Goal: Find contact information: Find contact information

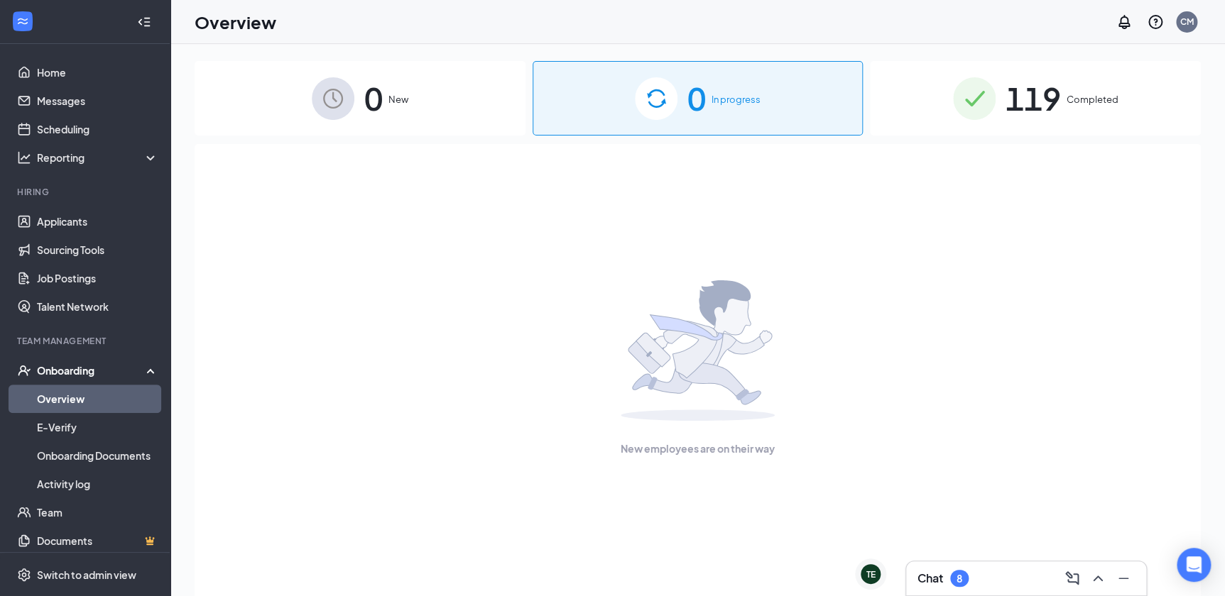
click at [1091, 99] on span "Completed" at bounding box center [1093, 99] width 52 height 14
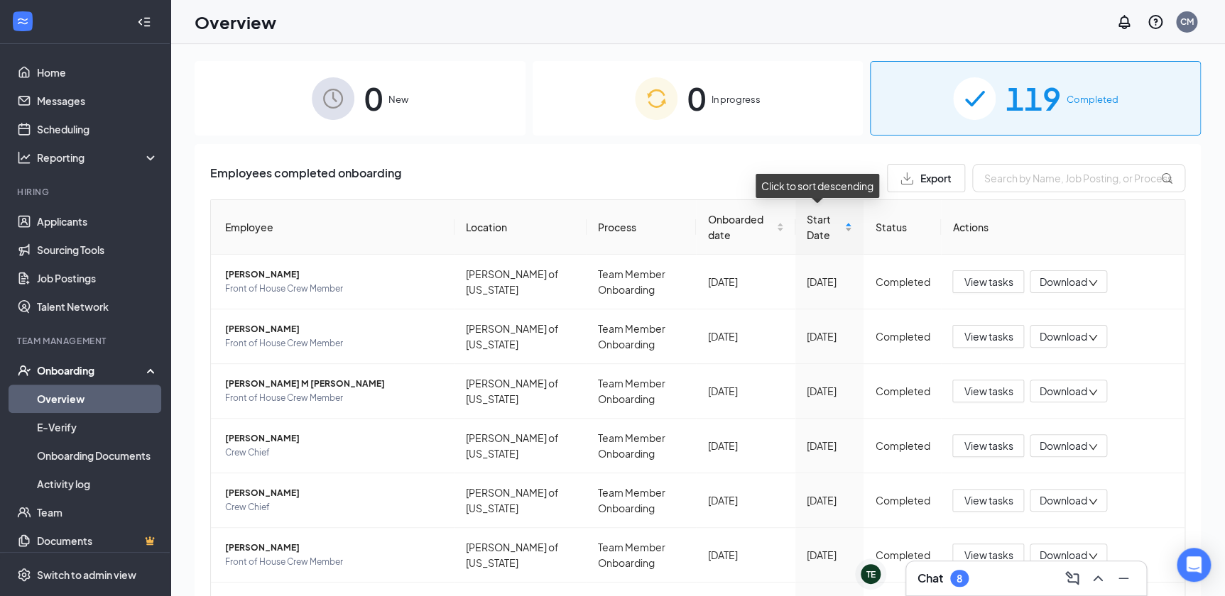
click at [841, 230] on div "Start Date" at bounding box center [829, 227] width 45 height 31
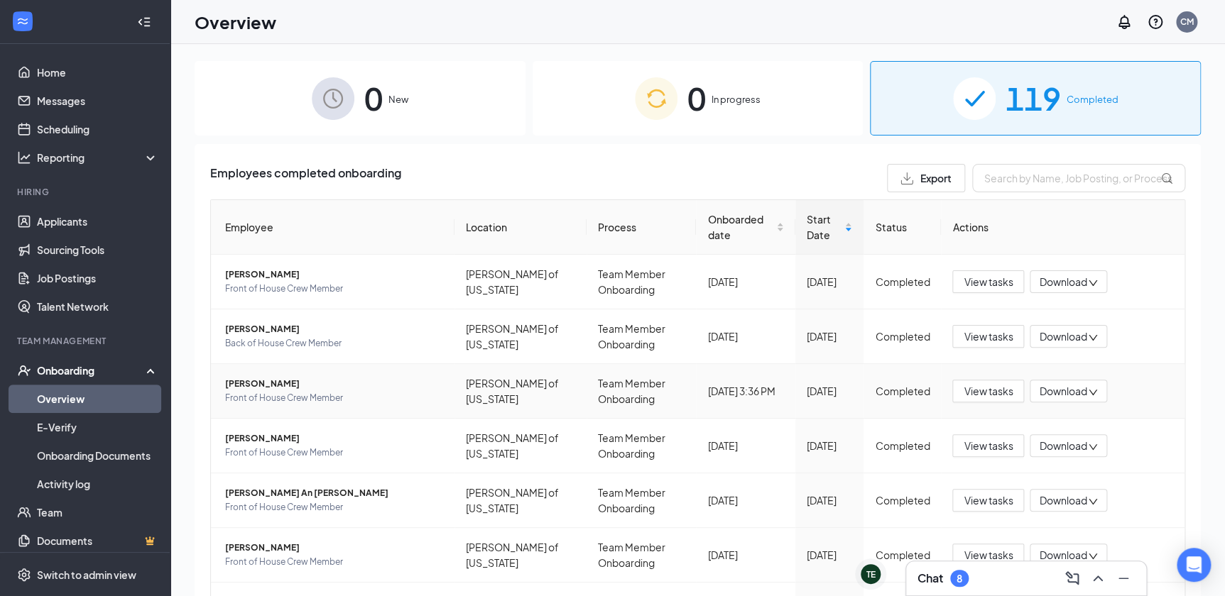
click at [255, 386] on span "[PERSON_NAME]" at bounding box center [334, 384] width 218 height 14
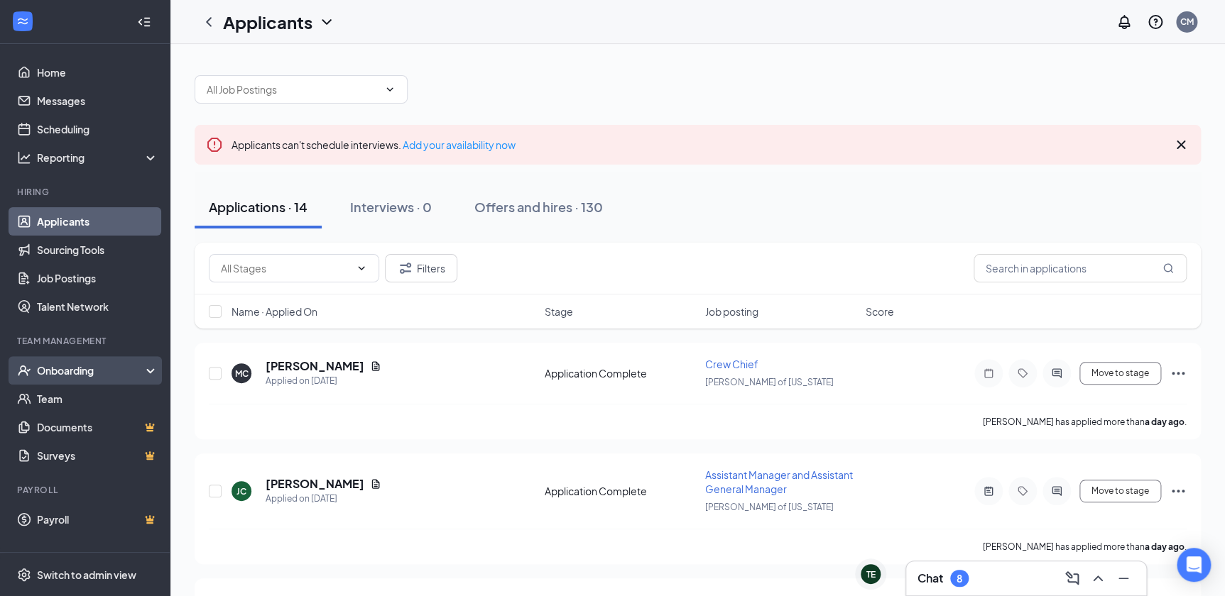
click at [90, 366] on div "Onboarding" at bounding box center [91, 371] width 109 height 14
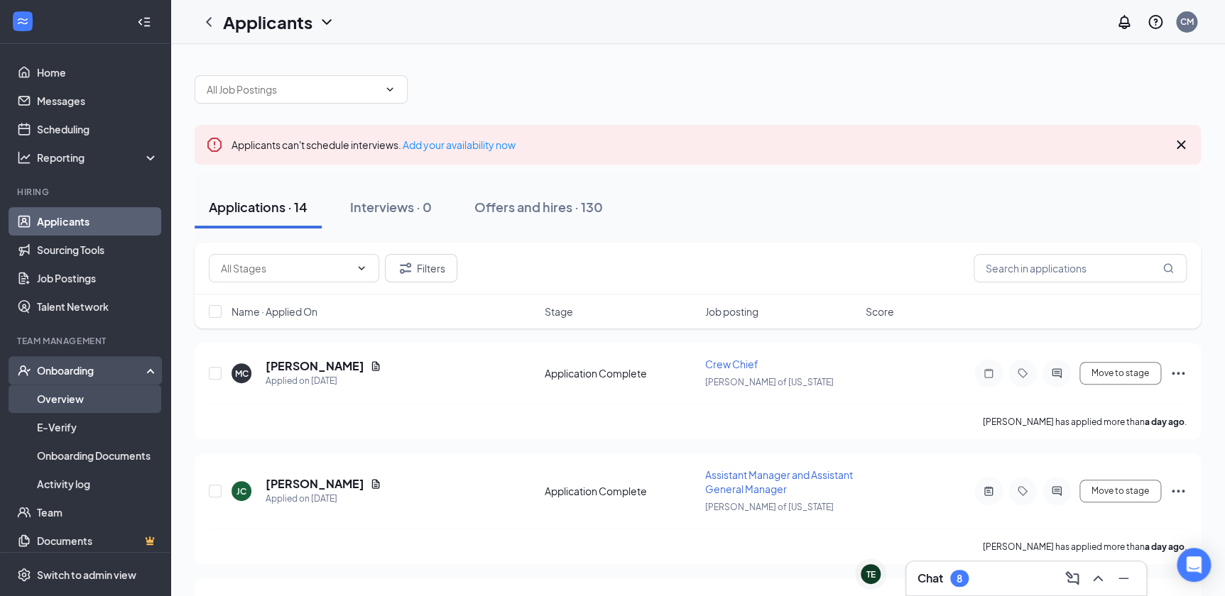
click at [94, 403] on link "Overview" at bounding box center [97, 399] width 121 height 28
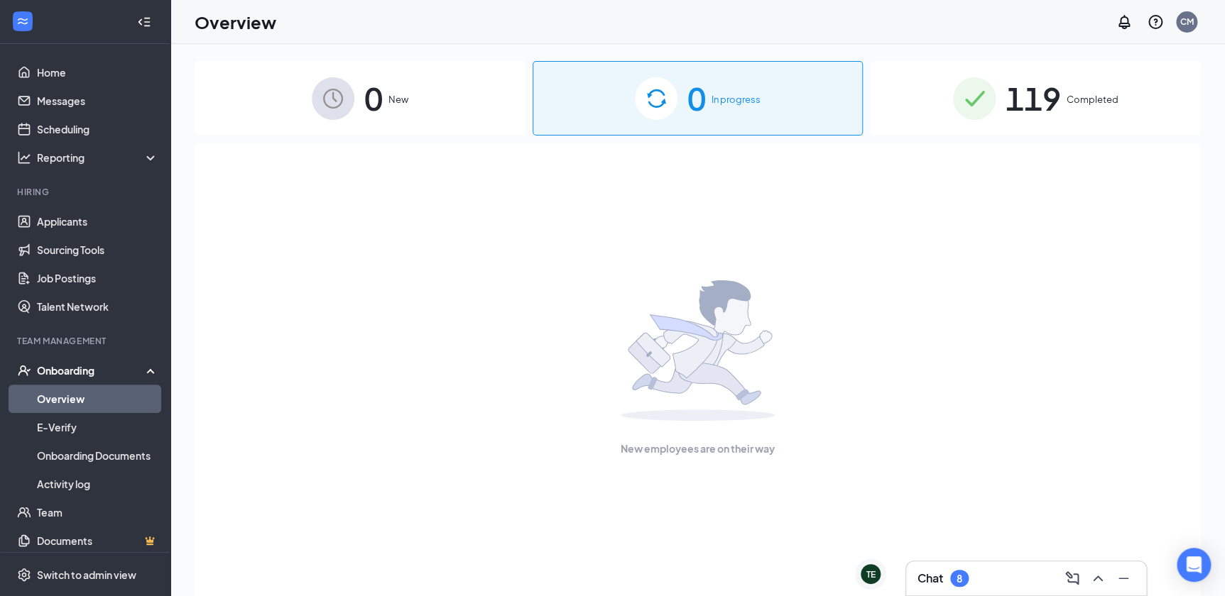
click at [1099, 105] on span "Completed" at bounding box center [1093, 99] width 52 height 14
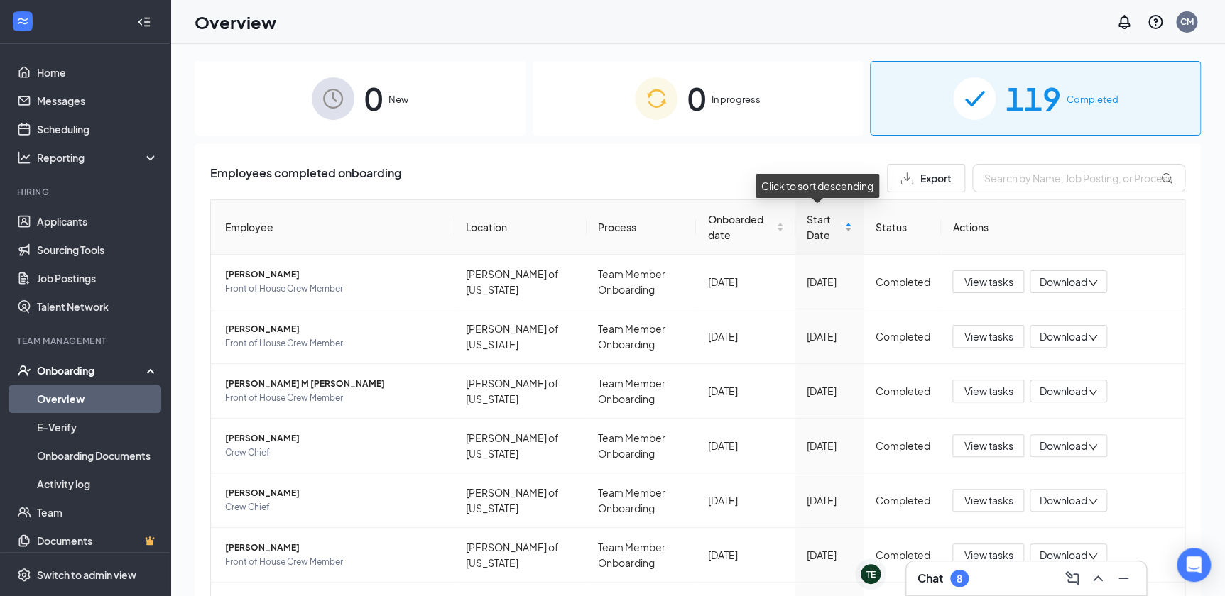
click at [841, 231] on div "Start Date" at bounding box center [829, 227] width 45 height 31
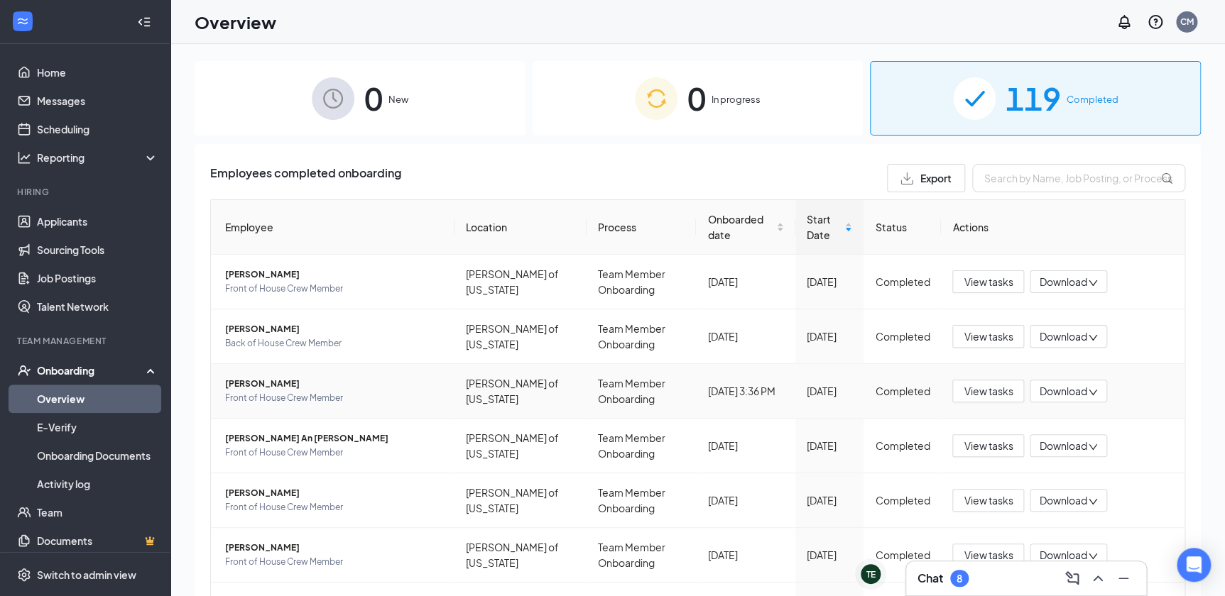
click at [252, 386] on span "[PERSON_NAME]" at bounding box center [334, 384] width 218 height 14
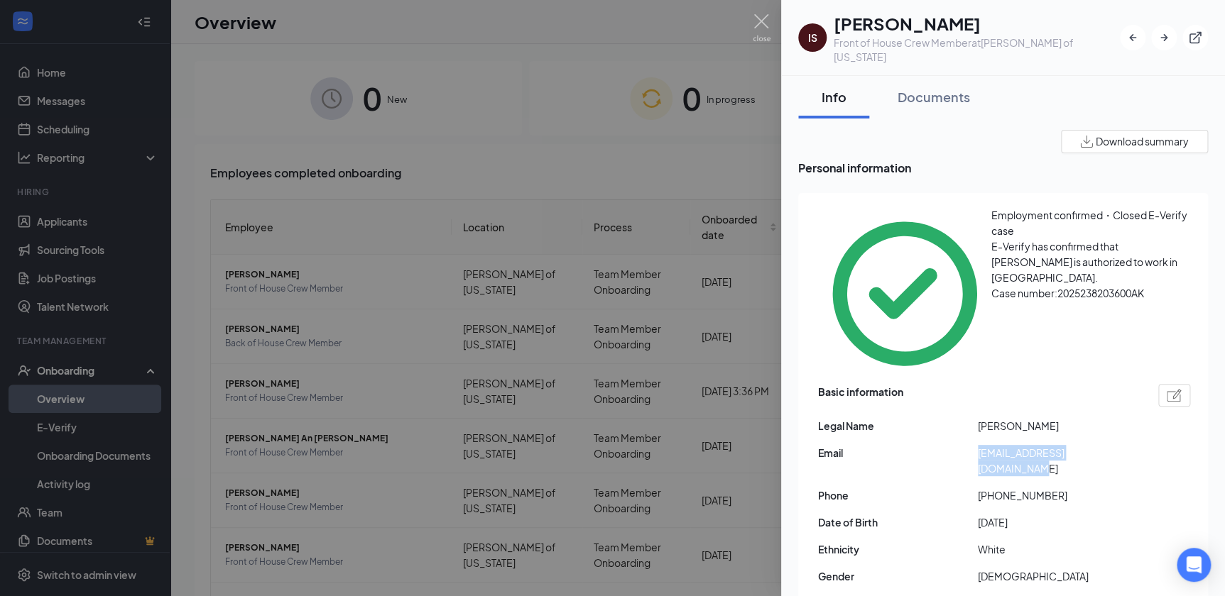
drag, startPoint x: 978, startPoint y: 355, endPoint x: 1150, endPoint y: 351, distance: 171.9
click at [1150, 445] on div "Email shelleyswenson23@gmail.com" at bounding box center [1004, 460] width 372 height 31
copy span "shelleyswenson23@gmail.com"
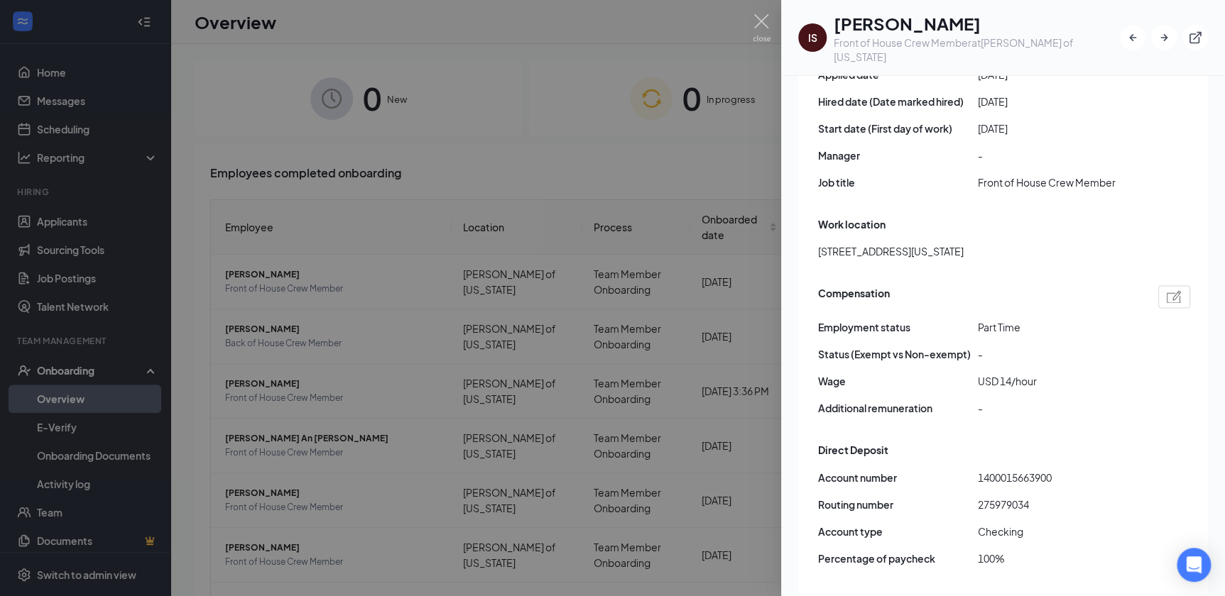
scroll to position [903, 0]
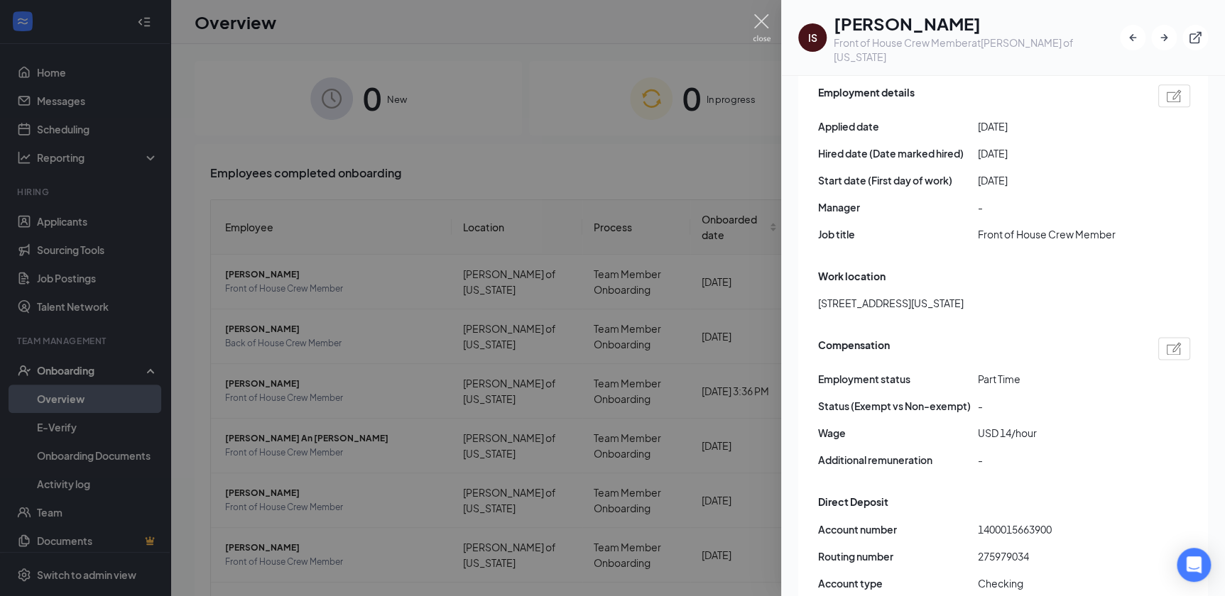
click at [758, 21] on img at bounding box center [762, 28] width 18 height 28
